Goal: Find specific page/section: Find specific page/section

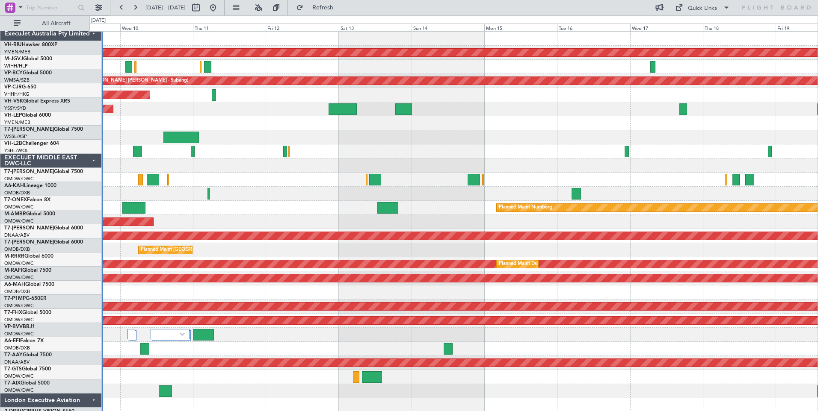
click at [74, 27] on div "ExecuJet Australia Pty Limited" at bounding box center [50, 34] width 101 height 14
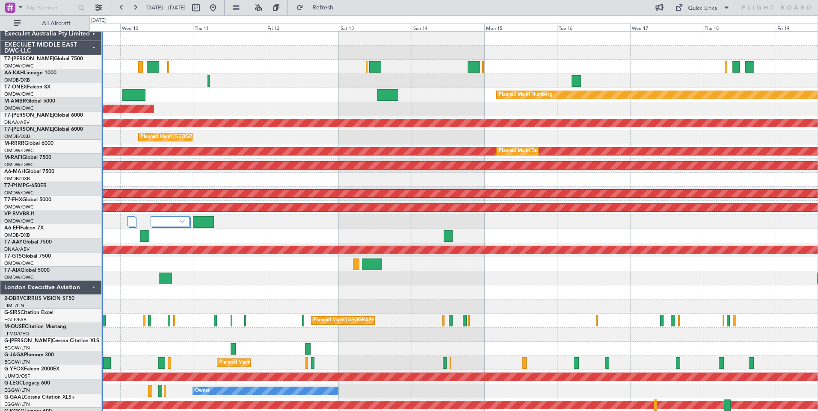
click at [75, 41] on div "EXECUJET MIDDLE EAST DWC-LLC" at bounding box center [50, 48] width 101 height 14
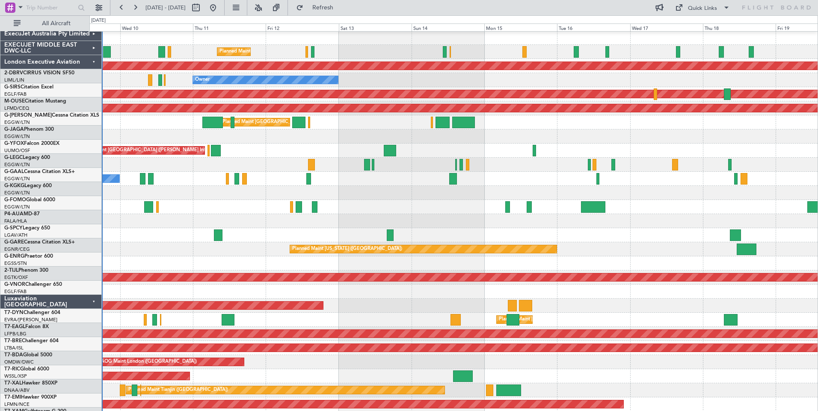
scroll to position [128, 0]
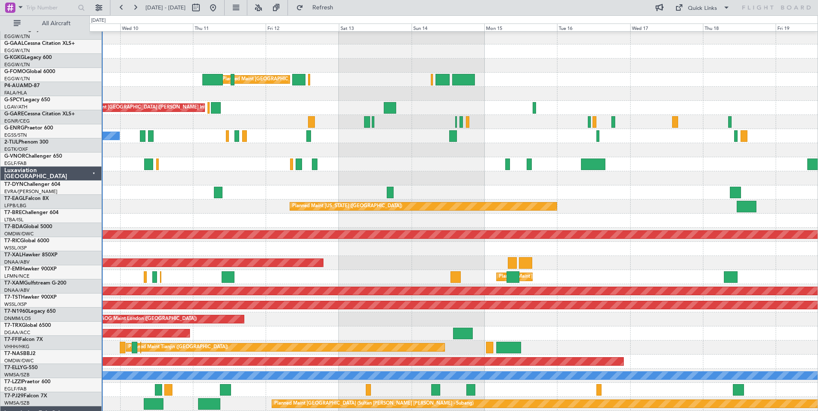
click at [75, 407] on div "Luxaviation E.A.,S.A." at bounding box center [50, 414] width 101 height 14
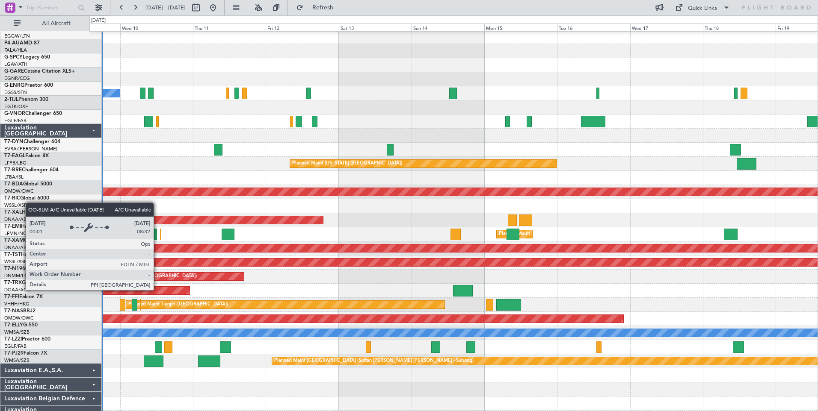
scroll to position [214, 0]
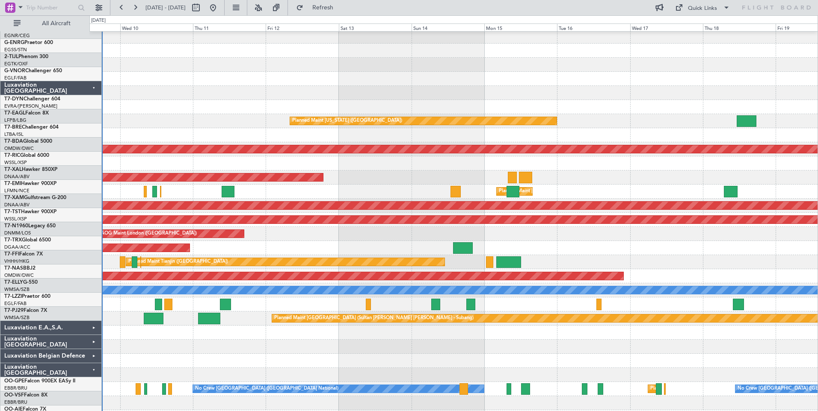
click at [77, 363] on div "Luxaviation [GEOGRAPHIC_DATA]" at bounding box center [50, 370] width 101 height 14
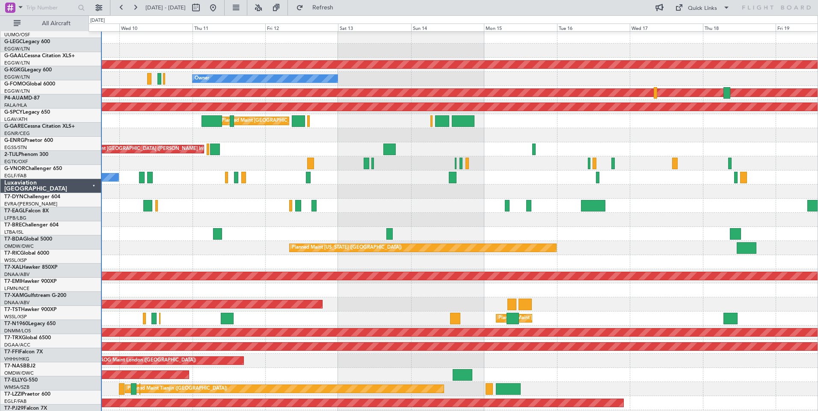
scroll to position [87, 0]
